Goal: Task Accomplishment & Management: Manage account settings

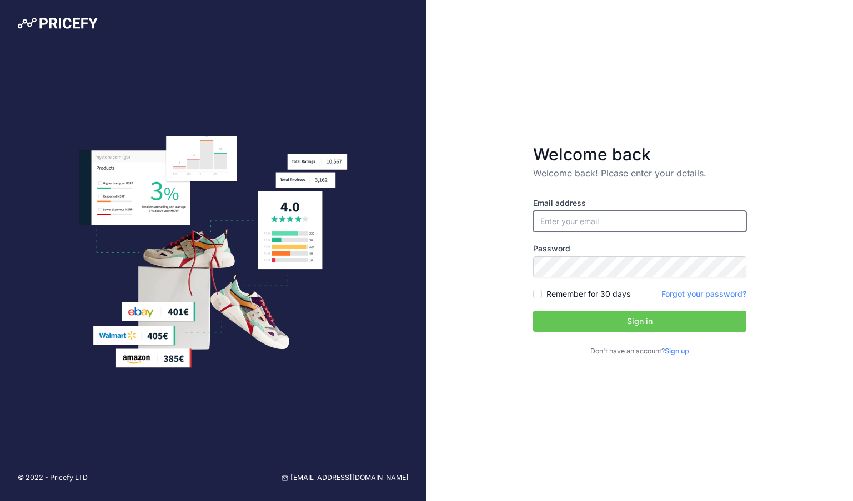
type input "[EMAIL_ADDRESS][DOMAIN_NAME]"
click at [597, 322] on button "Sign in" at bounding box center [639, 321] width 213 height 21
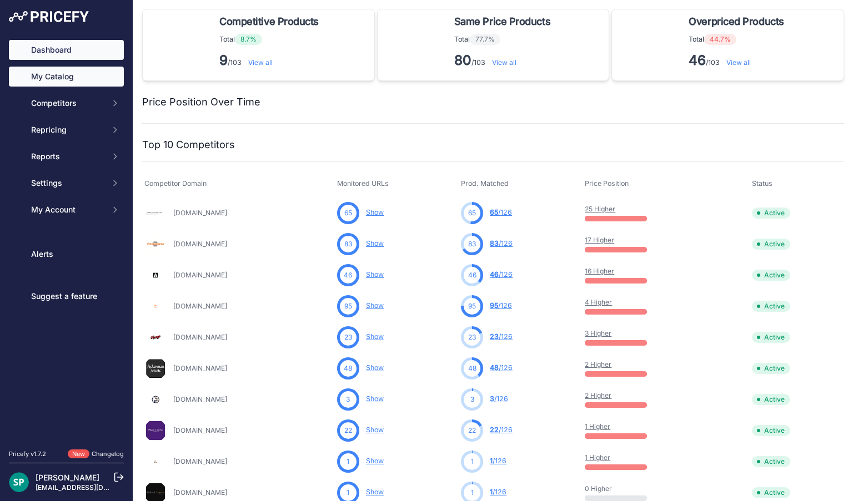
click at [48, 74] on link "My Catalog" at bounding box center [66, 77] width 115 height 20
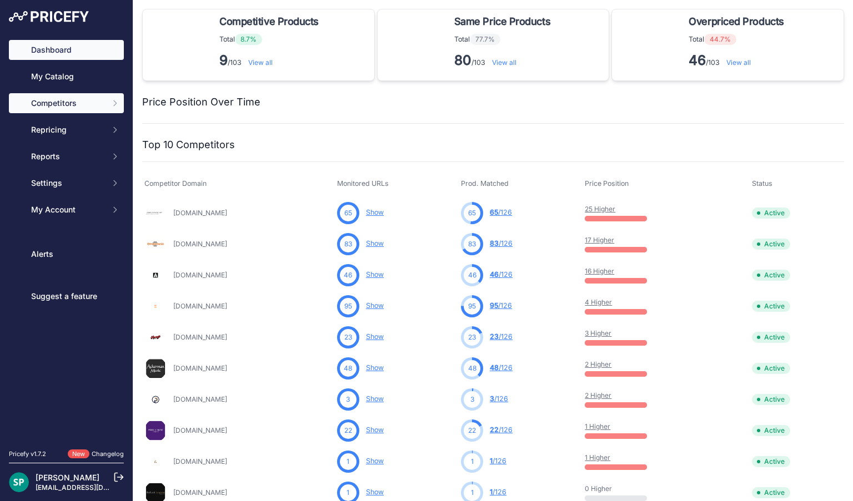
click at [46, 109] on button "Competitors" at bounding box center [66, 103] width 115 height 20
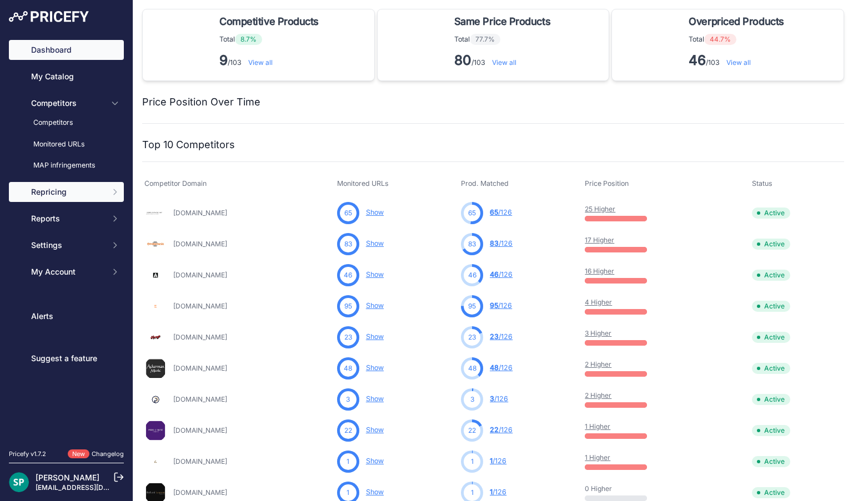
click at [59, 201] on button "Repricing" at bounding box center [66, 192] width 115 height 20
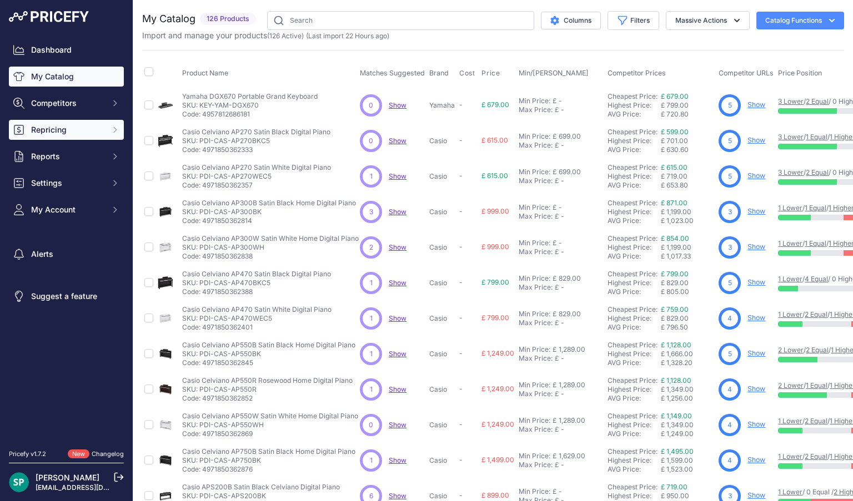
click at [67, 136] on button "Repricing" at bounding box center [66, 130] width 115 height 20
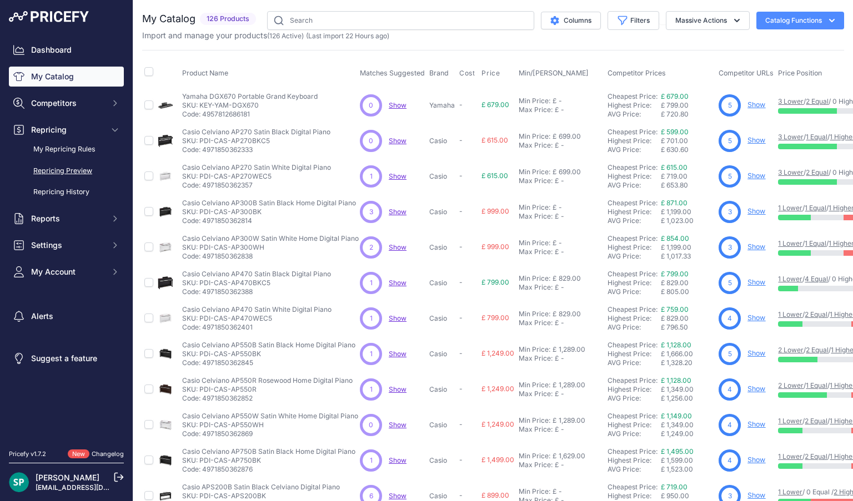
click at [58, 169] on link "Repricing Preview" at bounding box center [66, 171] width 115 height 19
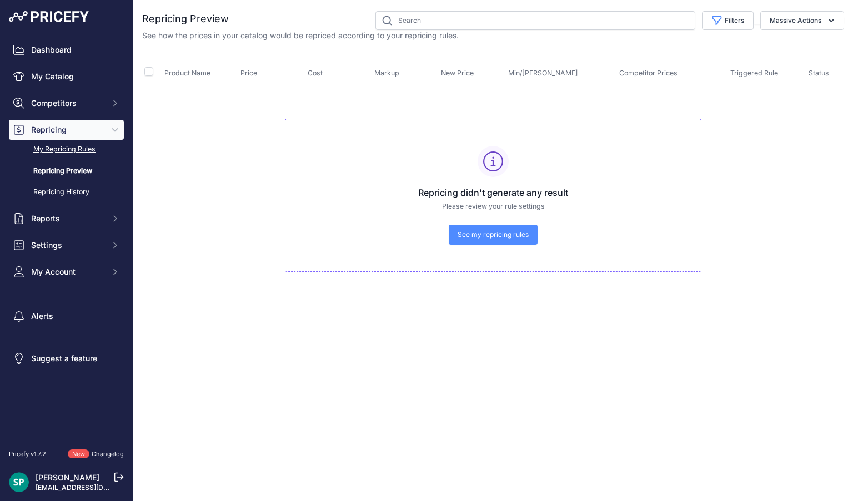
click at [74, 155] on link "My Repricing Rules" at bounding box center [66, 149] width 115 height 19
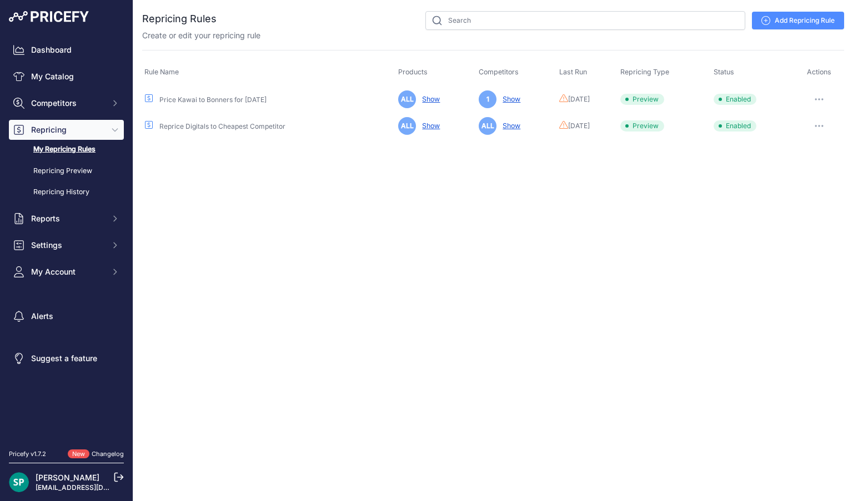
click at [828, 130] on button "button" at bounding box center [819, 126] width 22 height 16
click at [795, 165] on button "Run Preview" at bounding box center [806, 167] width 71 height 18
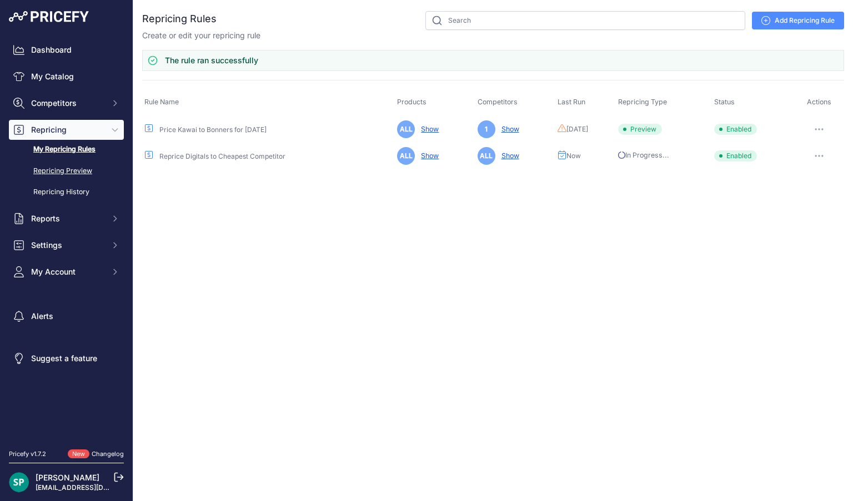
click at [79, 174] on link "Repricing Preview" at bounding box center [66, 171] width 115 height 19
click at [84, 174] on link "Repricing Preview" at bounding box center [66, 171] width 115 height 19
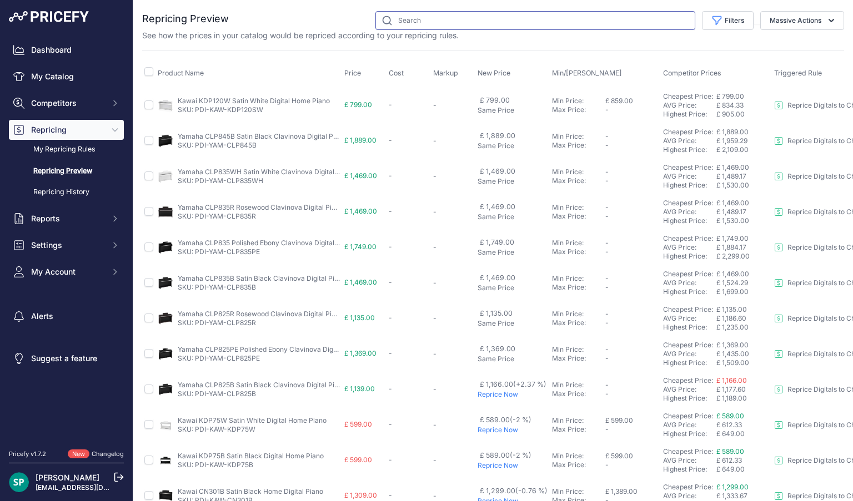
click at [421, 20] on input "text" at bounding box center [535, 20] width 320 height 19
type input "clp825"
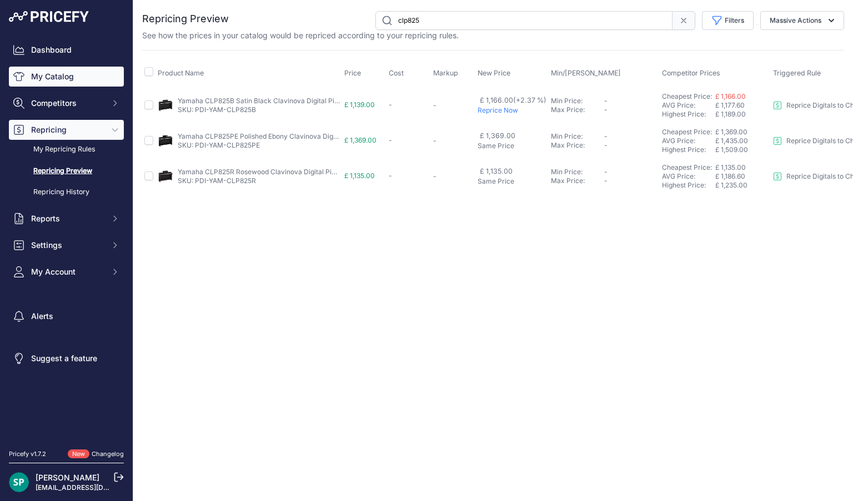
click at [61, 82] on link "My Catalog" at bounding box center [66, 77] width 115 height 20
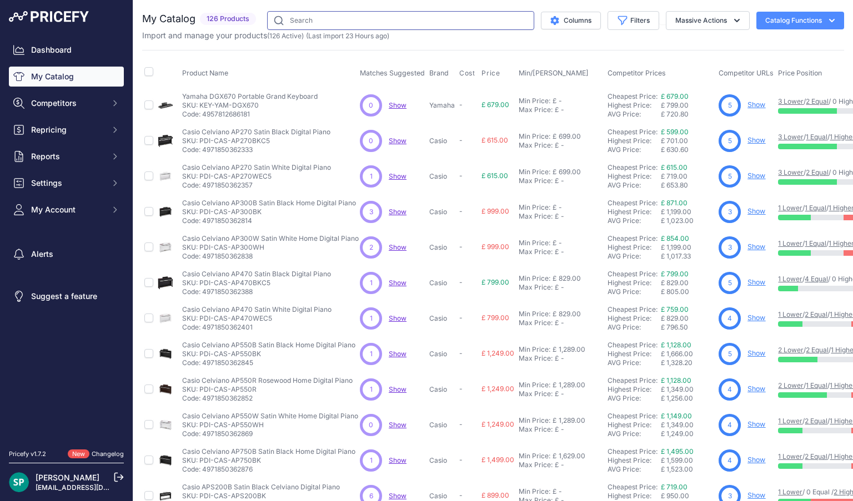
click at [317, 23] on input "text" at bounding box center [400, 20] width 267 height 19
type input "clp825"
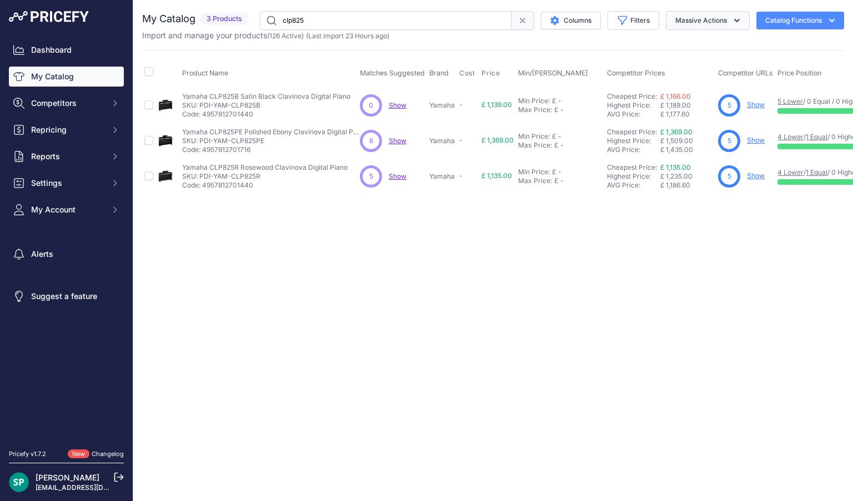
click at [713, 21] on button "Massive Actions" at bounding box center [708, 20] width 84 height 19
click at [833, 19] on icon "button" at bounding box center [832, 20] width 6 height 3
click at [750, 86] on link "Update Catalog" at bounding box center [780, 84] width 124 height 20
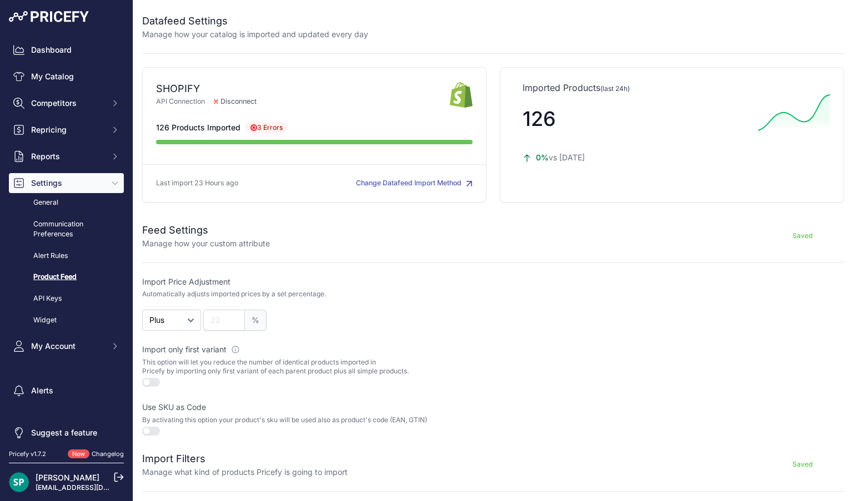
click at [252, 122] on span "3 Errors" at bounding box center [266, 127] width 43 height 11
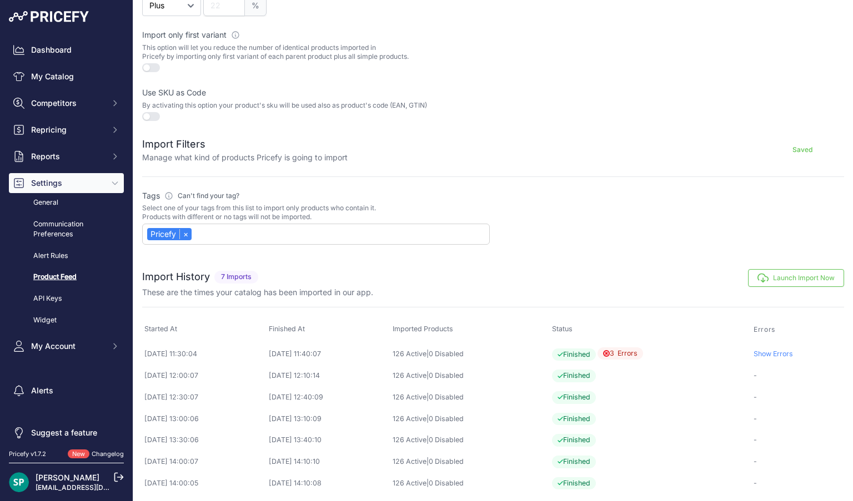
click at [643, 351] on span "3 Errors" at bounding box center [620, 354] width 46 height 13
click at [768, 351] on link "Show Errors" at bounding box center [772, 354] width 39 height 8
